Goal: Information Seeking & Learning: Learn about a topic

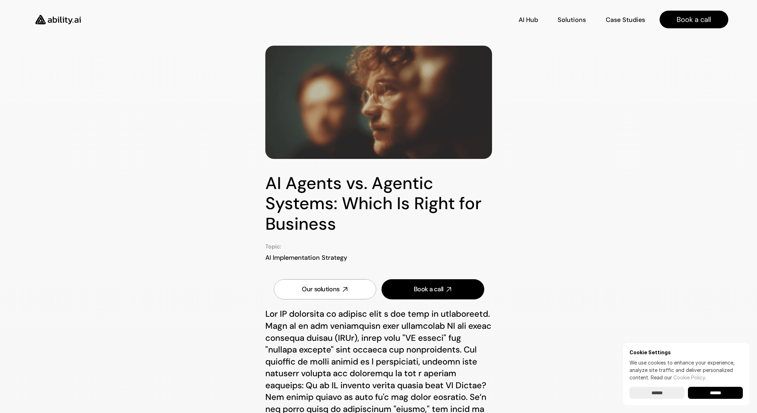
click at [70, 21] on img at bounding box center [58, 20] width 58 height 22
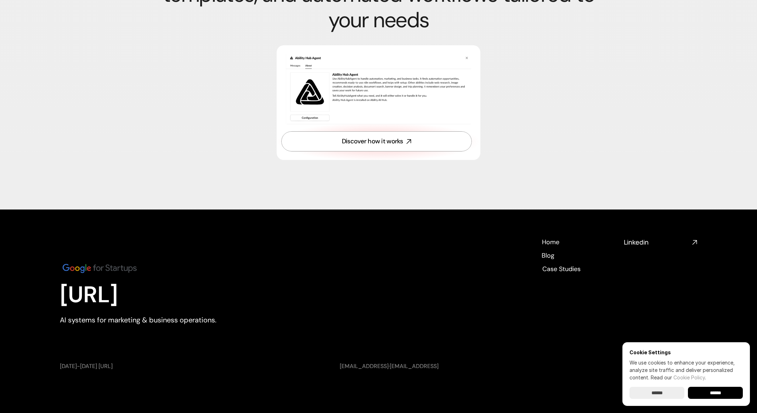
scroll to position [2480, 0]
click at [551, 239] on h4 "Home" at bounding box center [550, 241] width 17 height 9
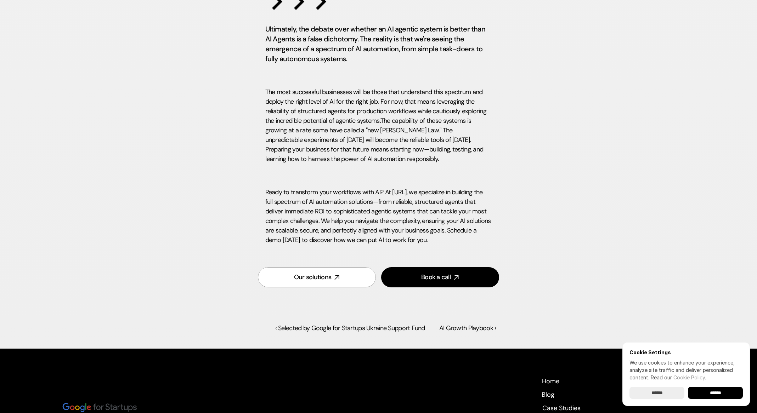
scroll to position [2148, 0]
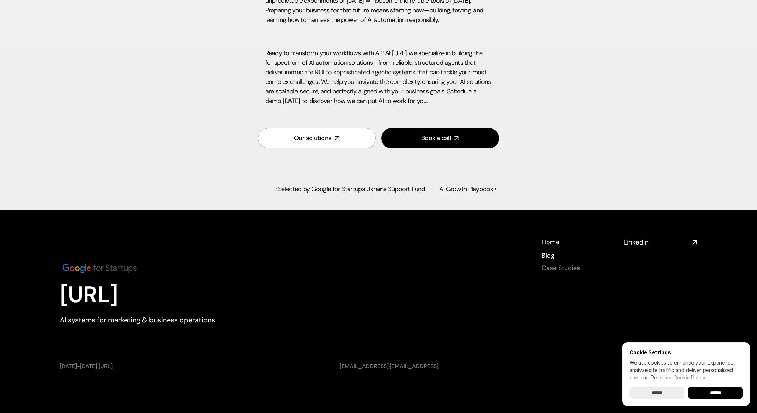
click at [579, 269] on h4 "Case Studies" at bounding box center [560, 268] width 38 height 9
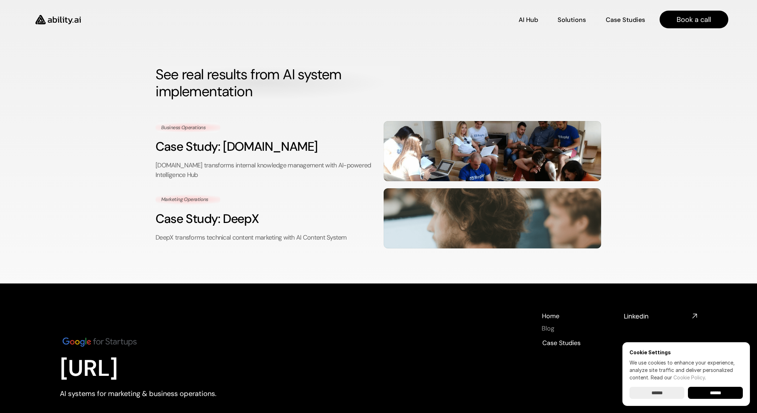
click at [550, 329] on h4 "Blog" at bounding box center [548, 329] width 13 height 9
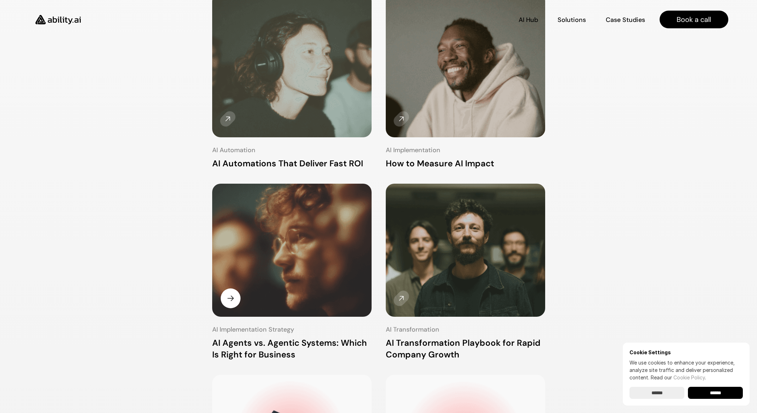
scroll to position [141, 0]
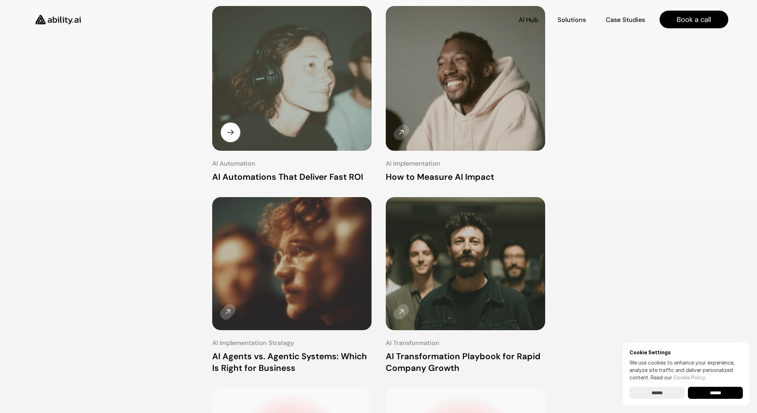
click at [327, 85] on img at bounding box center [291, 78] width 169 height 153
